Goal: Task Accomplishment & Management: Complete application form

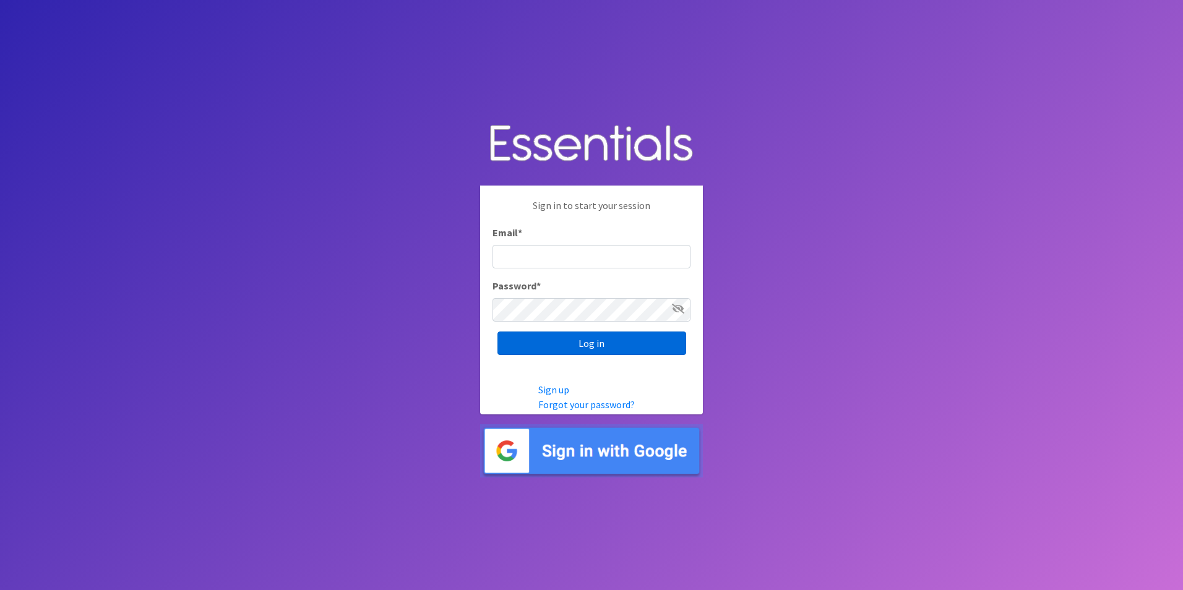
type input "[PERSON_NAME][EMAIL_ADDRESS][PERSON_NAME][DOMAIN_NAME]"
click at [569, 335] on input "Log in" at bounding box center [591, 344] width 189 height 24
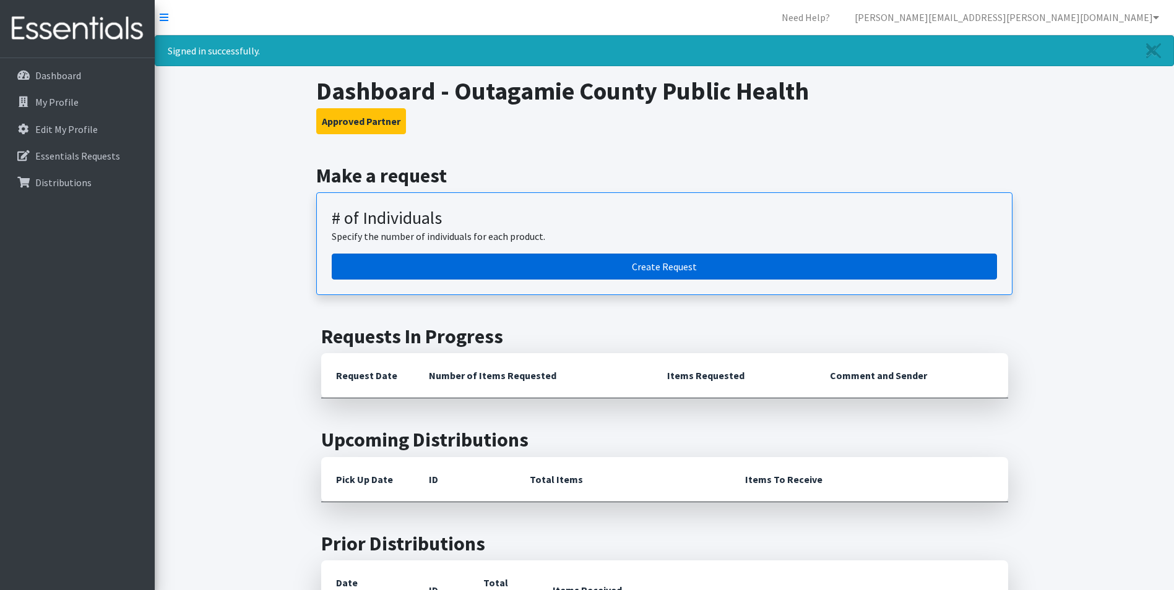
click at [435, 268] on link "Create Request" at bounding box center [664, 267] width 665 height 26
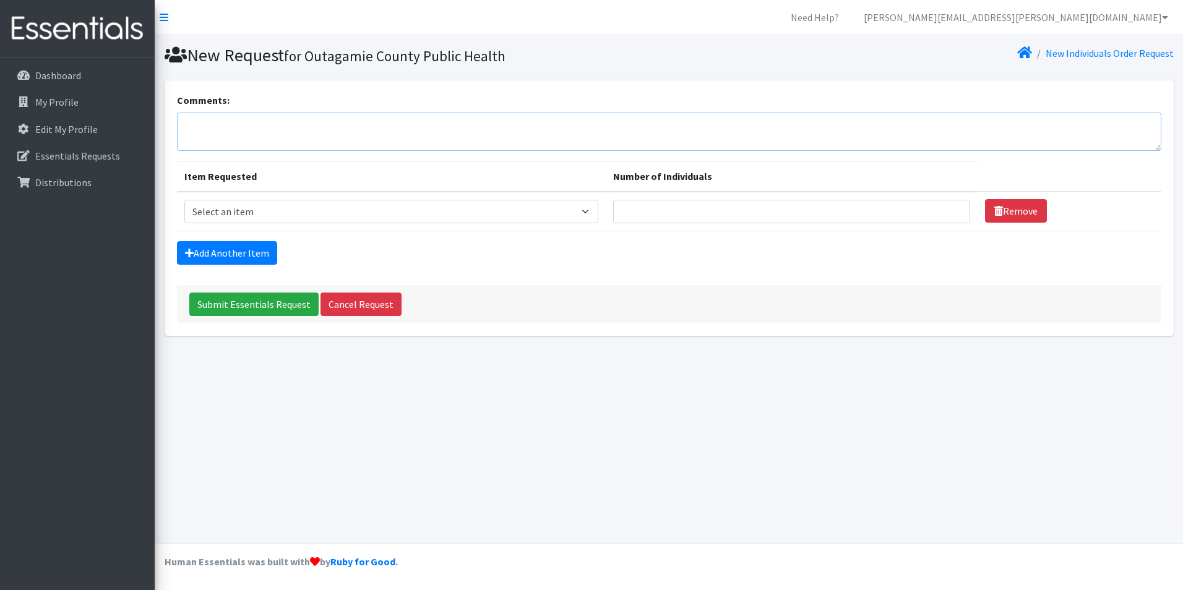
click at [340, 121] on textarea "Comments:" at bounding box center [669, 132] width 984 height 38
type textarea "wipes if available, and 2 boxes of books"
click at [384, 200] on select "Select an item (Newborn) (Preemie) (Size 1) (Size 2) (Size 3) (Size 4) (Size 5)…" at bounding box center [391, 212] width 414 height 24
select select "14507"
click at [184, 200] on select "Select an item (Newborn) (Preemie) (Size 1) (Size 2) (Size 3) (Size 4) (Size 5)…" at bounding box center [391, 212] width 414 height 24
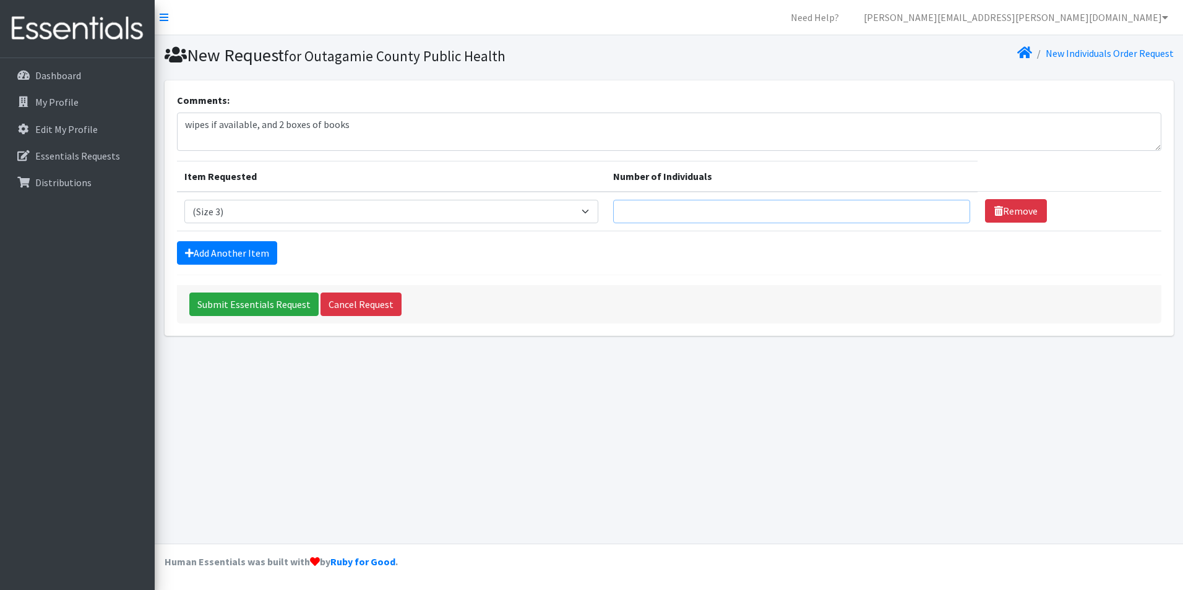
click at [648, 217] on input "Number of Individuals" at bounding box center [791, 212] width 357 height 24
type input "30"
click at [267, 256] on link "Add Another Item" at bounding box center [227, 253] width 100 height 24
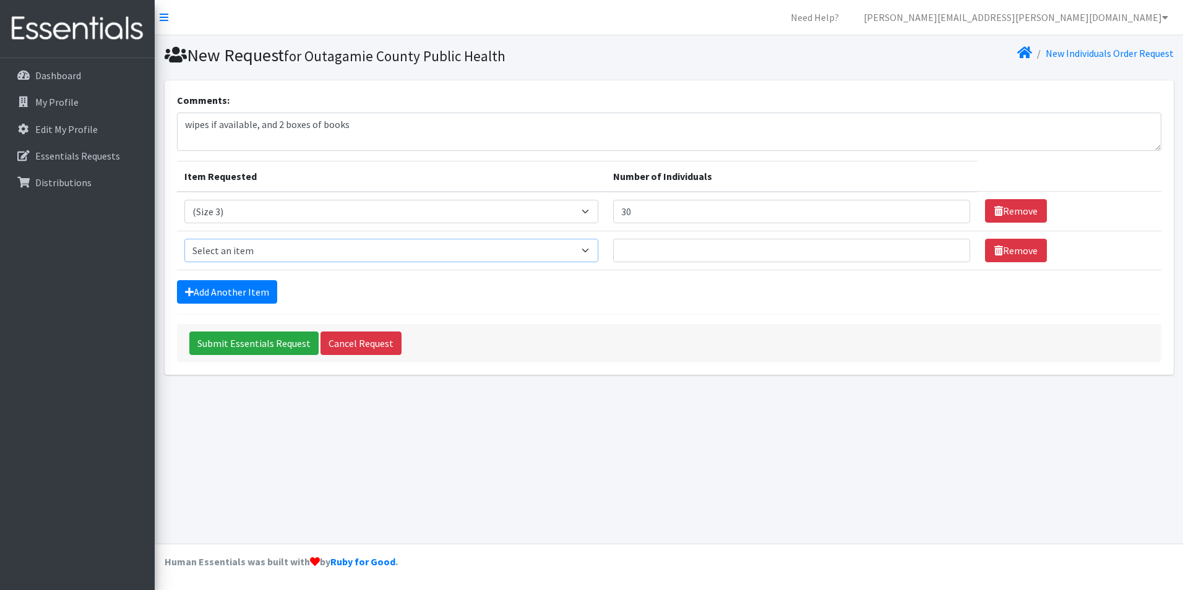
click at [267, 256] on select "Select an item (Newborn) (Preemie) (Size 1) (Size 2) (Size 3) (Size 4) (Size 5)…" at bounding box center [391, 251] width 414 height 24
select select "14512"
click at [184, 239] on select "Select an item (Newborn) (Preemie) (Size 1) (Size 2) (Size 3) (Size 4) (Size 5)…" at bounding box center [391, 251] width 414 height 24
click at [682, 257] on input "Number of Individuals" at bounding box center [791, 251] width 357 height 24
type input "100"
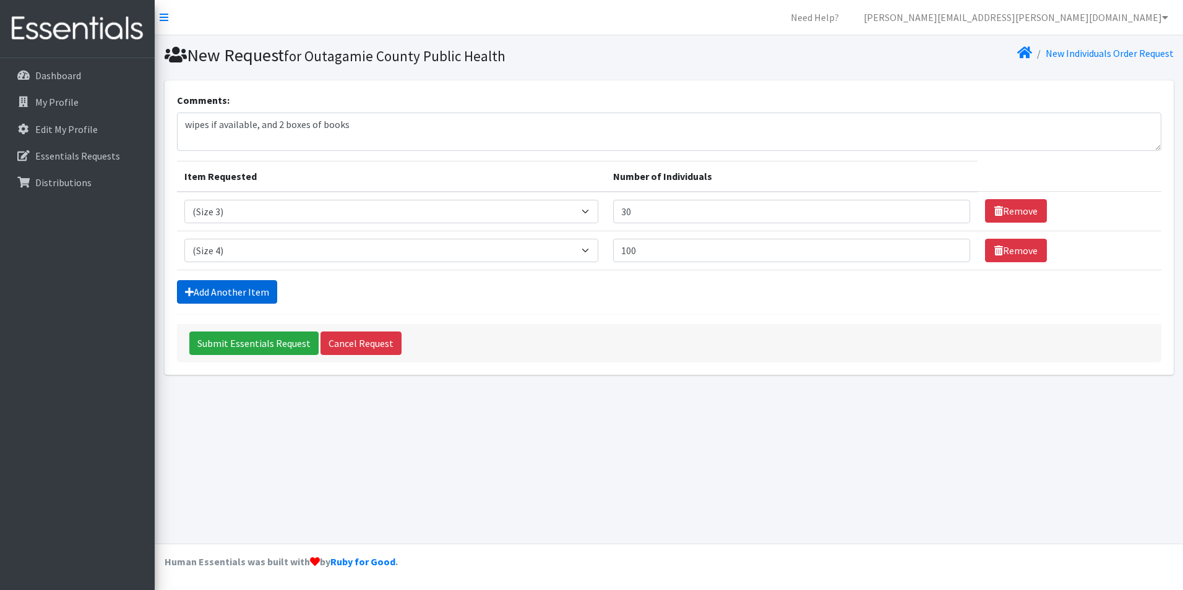
click at [257, 291] on link "Add Another Item" at bounding box center [227, 292] width 100 height 24
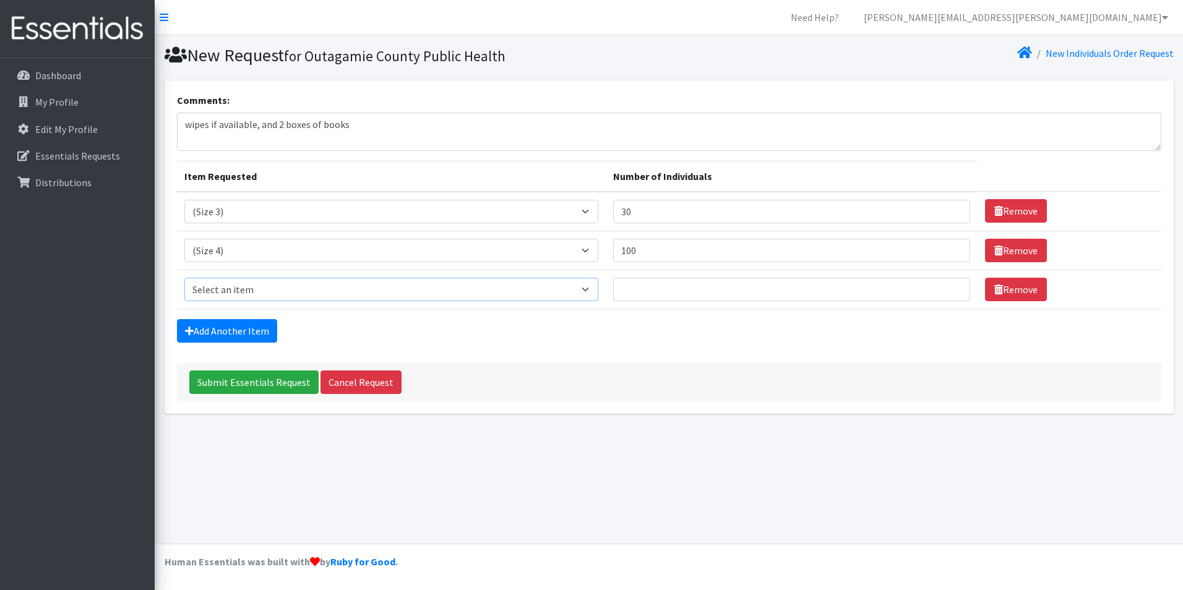
click at [257, 292] on select "Select an item (Newborn) (Preemie) (Size 1) (Size 2) (Size 3) (Size 4) (Size 5)…" at bounding box center [391, 290] width 414 height 24
select select "14488"
click at [184, 278] on select "Select an item (Newborn) (Preemie) (Size 1) (Size 2) (Size 3) (Size 4) (Size 5)…" at bounding box center [391, 290] width 414 height 24
click at [666, 279] on input "Number of Individuals" at bounding box center [791, 290] width 357 height 24
type input "100"
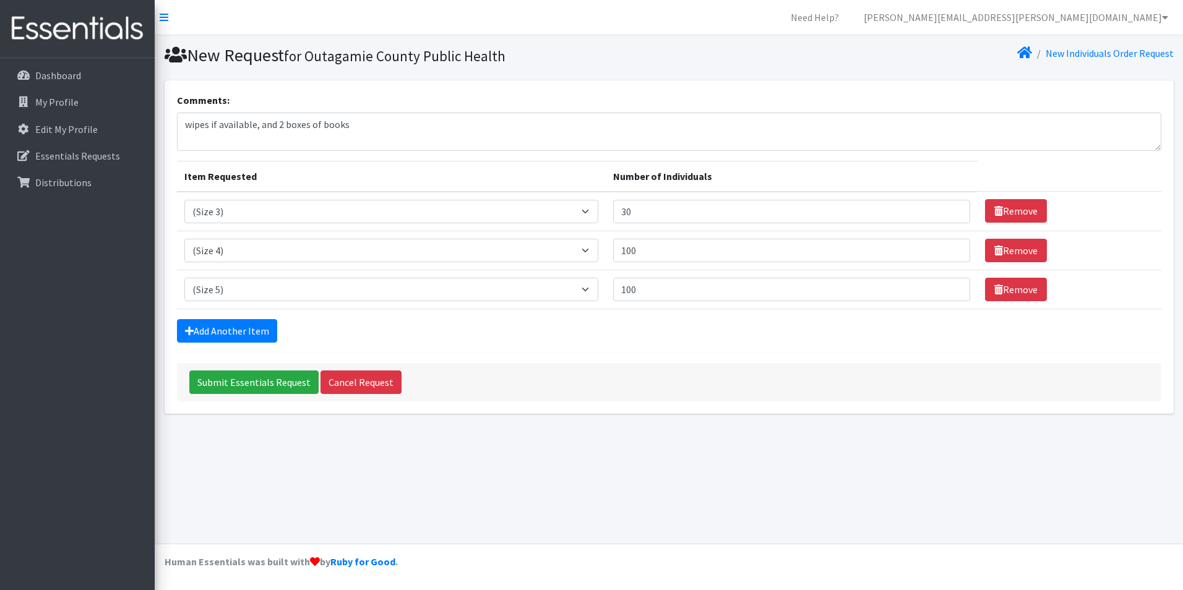
click at [280, 325] on div "Add Another Item" at bounding box center [669, 331] width 984 height 24
click at [245, 330] on link "Add Another Item" at bounding box center [227, 331] width 100 height 24
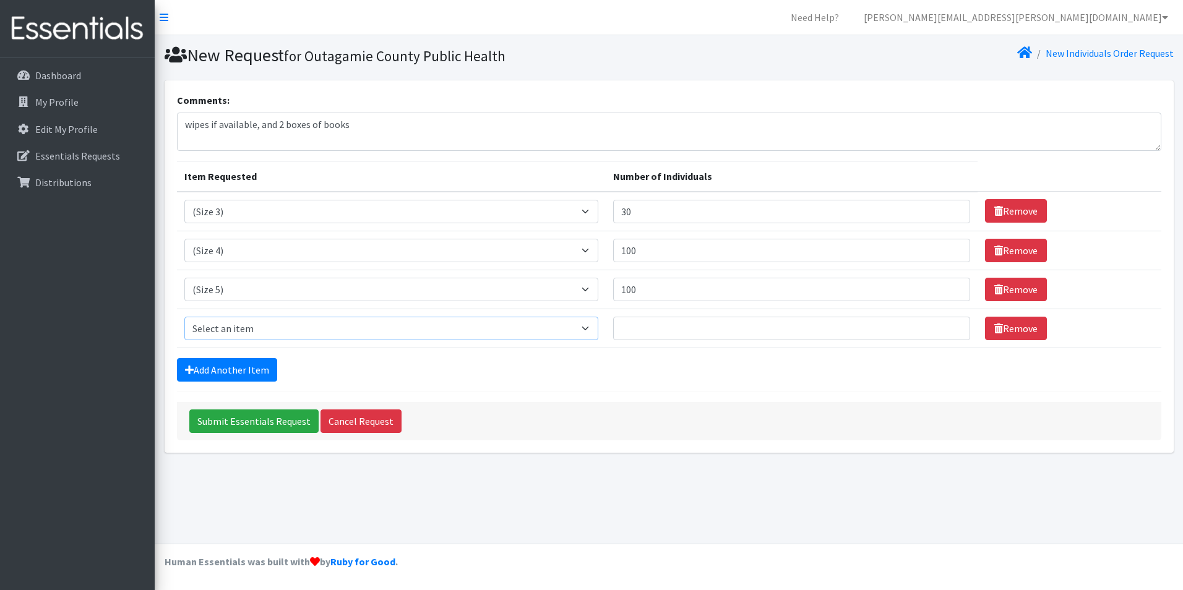
click at [245, 327] on select "Select an item (Newborn) (Preemie) (Size 1) (Size 2) (Size 3) (Size 4) (Size 5)…" at bounding box center [391, 329] width 414 height 24
select select "14491"
click at [184, 317] on select "Select an item (Newborn) (Preemie) (Size 1) (Size 2) (Size 3) (Size 4) (Size 5)…" at bounding box center [391, 329] width 414 height 24
click at [716, 333] on input "Number of Individuals" at bounding box center [791, 329] width 357 height 24
type input "75"
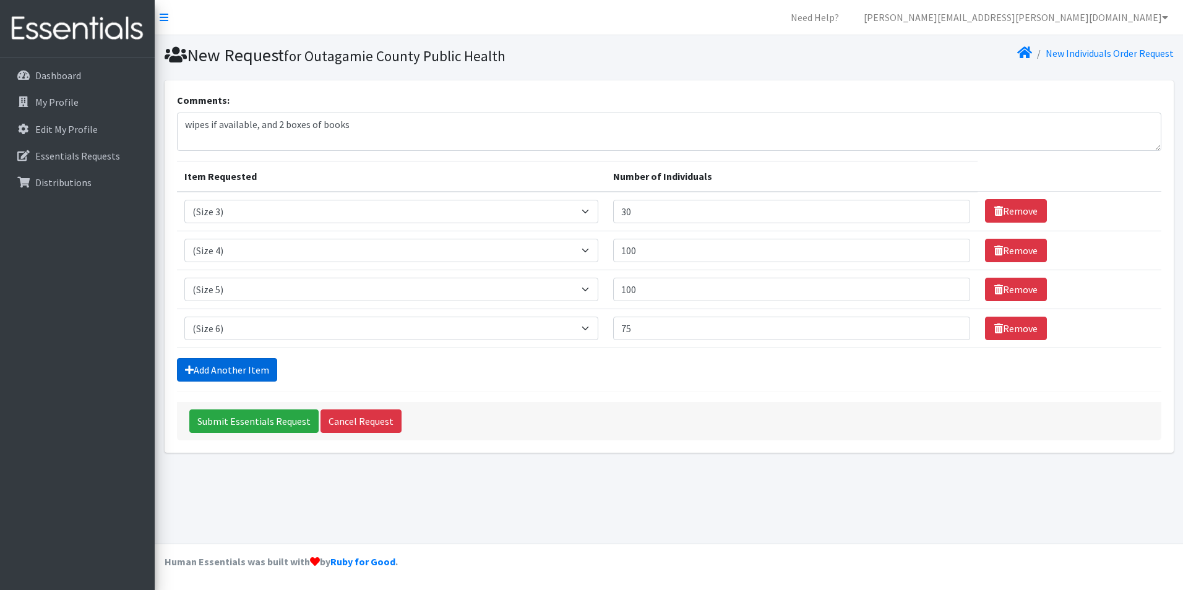
click at [255, 372] on link "Add Another Item" at bounding box center [227, 370] width 100 height 24
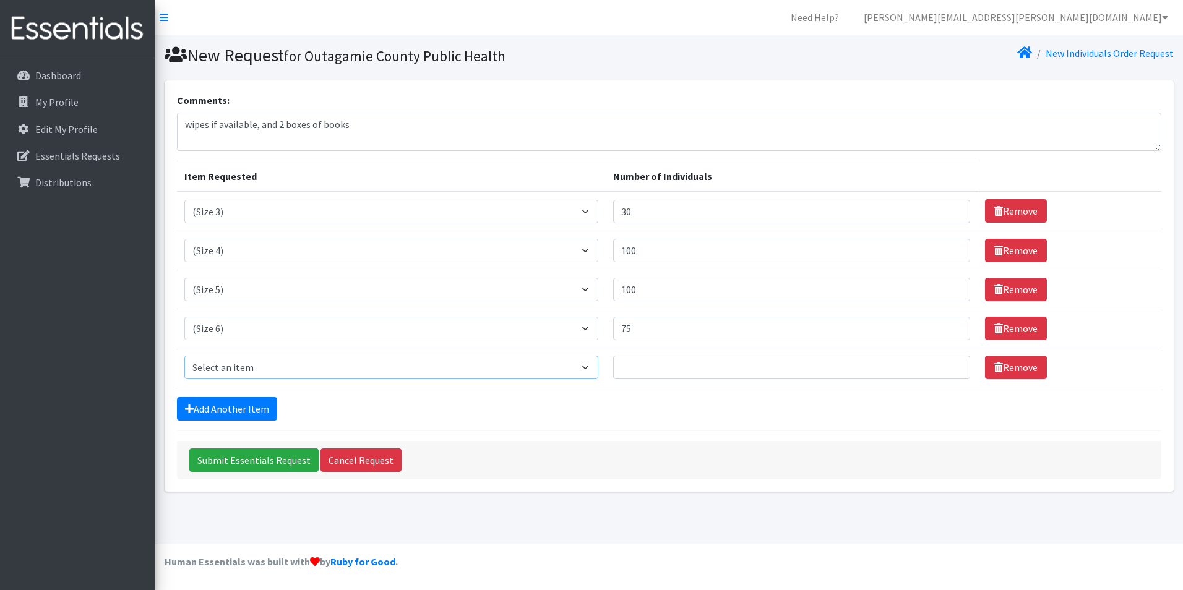
click at [272, 359] on select "Select an item (Newborn) (Preemie) (Size 1) (Size 2) (Size 3) (Size 4) (Size 5)…" at bounding box center [391, 368] width 414 height 24
select select "14494"
click at [184, 356] on select "Select an item (Newborn) (Preemie) (Size 1) (Size 2) (Size 3) (Size 4) (Size 5)…" at bounding box center [391, 368] width 414 height 24
click at [658, 366] on input "Number of Individuals" at bounding box center [791, 368] width 357 height 24
click at [231, 411] on link "Add Another Item" at bounding box center [227, 409] width 100 height 24
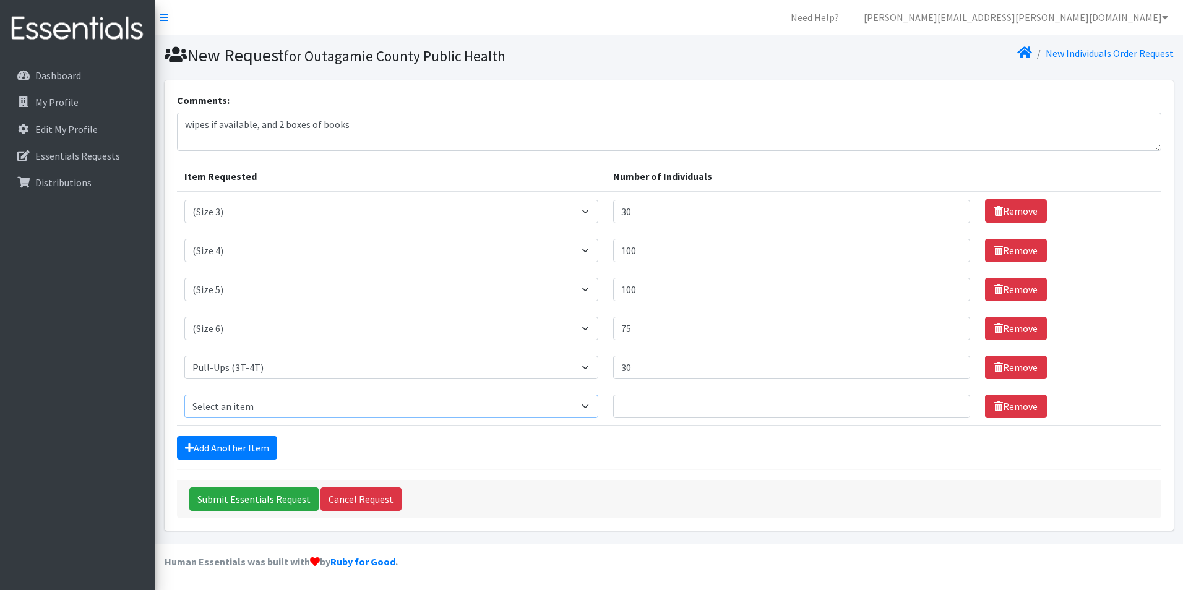
click at [228, 407] on select "Select an item (Newborn) (Preemie) (Size 1) (Size 2) (Size 3) (Size 4) (Size 5)…" at bounding box center [391, 407] width 414 height 24
click at [599, 459] on div "Add Another Item" at bounding box center [669, 448] width 984 height 24
click at [1008, 418] on link "Remove" at bounding box center [1016, 407] width 62 height 24
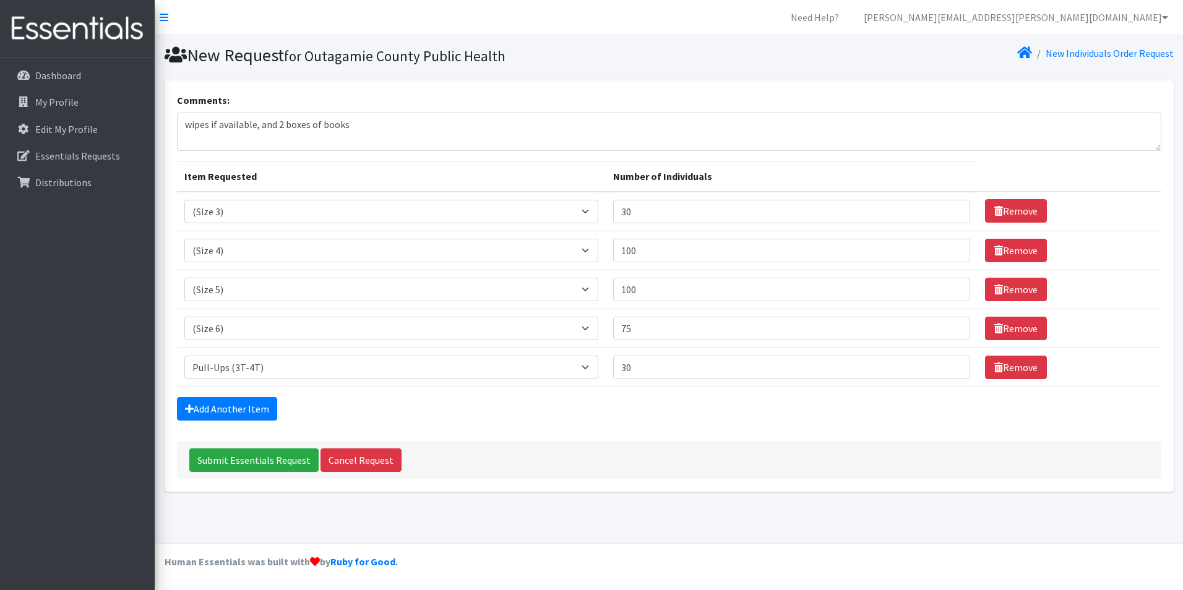
click at [747, 407] on div "Add Another Item" at bounding box center [669, 409] width 984 height 24
click at [730, 366] on input "30" at bounding box center [791, 368] width 357 height 24
type input "50"
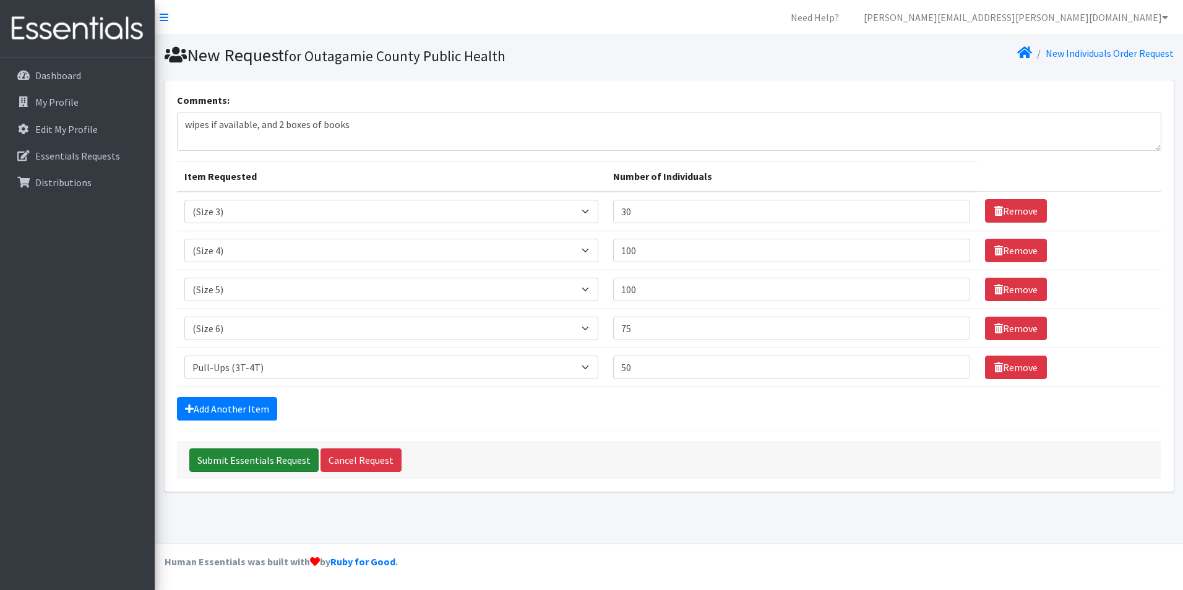
click at [272, 455] on input "Submit Essentials Request" at bounding box center [253, 461] width 129 height 24
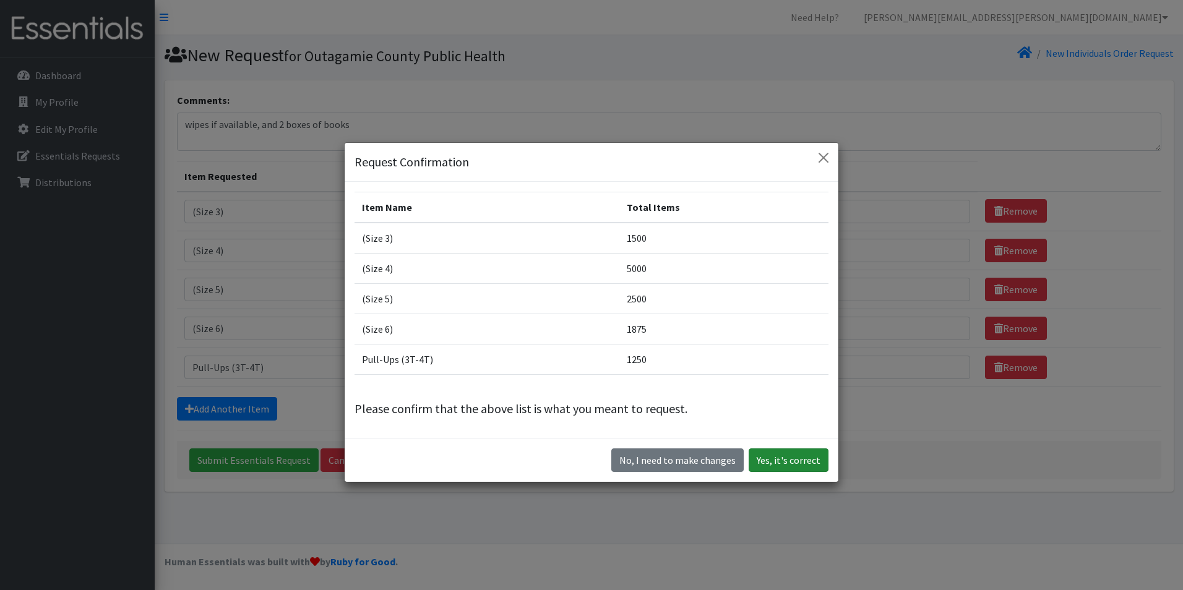
click at [784, 456] on button "Yes, it's correct" at bounding box center [789, 461] width 80 height 24
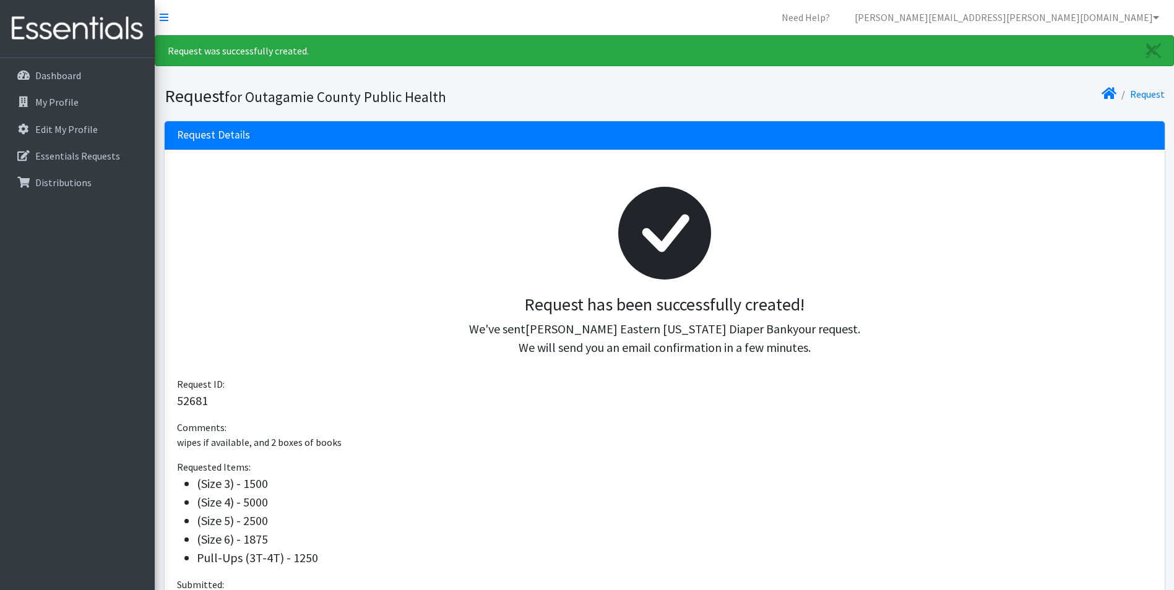
click at [797, 184] on div at bounding box center [664, 233] width 955 height 122
